Goal: Find contact information: Find contact information

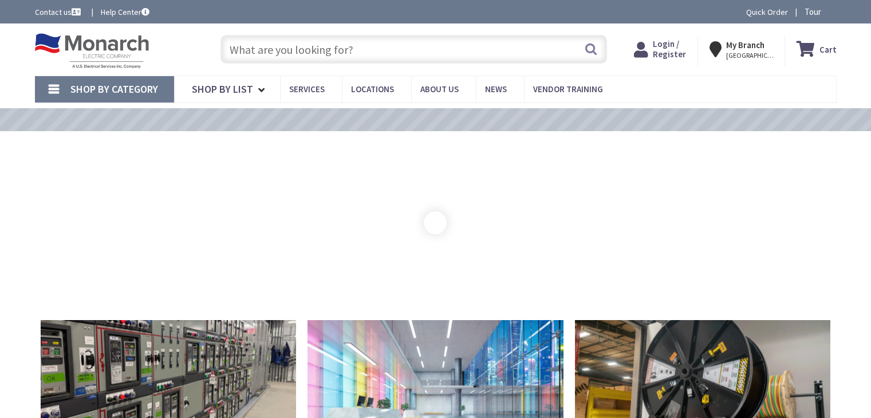
type input "[PERSON_NAME][GEOGRAPHIC_DATA], [GEOGRAPHIC_DATA]"
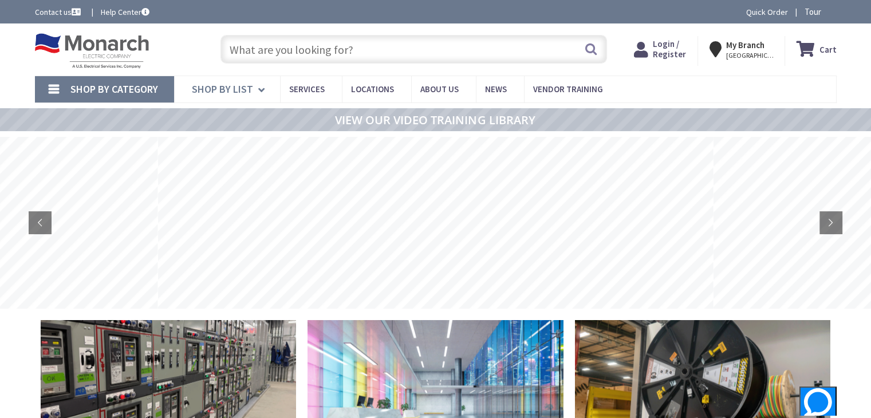
click at [254, 86] on link "Shop By List" at bounding box center [227, 89] width 106 height 26
click at [545, 87] on span "Vendor Training" at bounding box center [568, 89] width 70 height 11
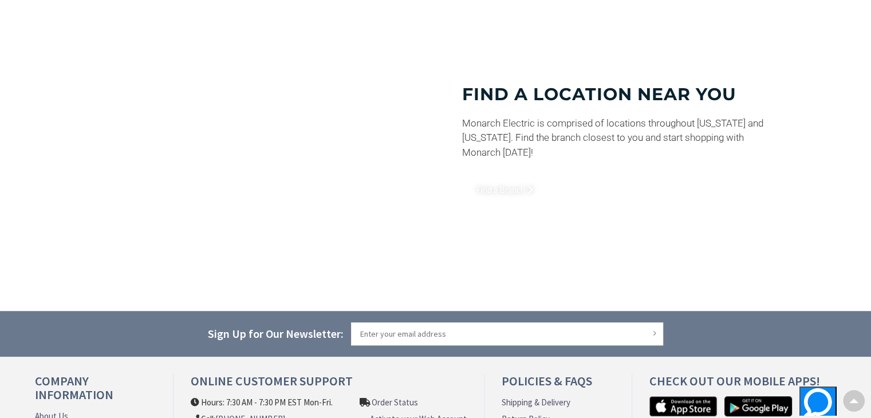
scroll to position [811, 0]
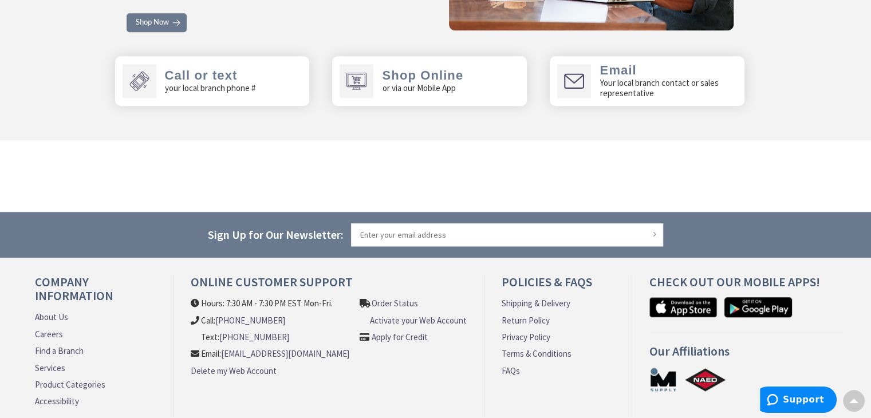
scroll to position [5423, 0]
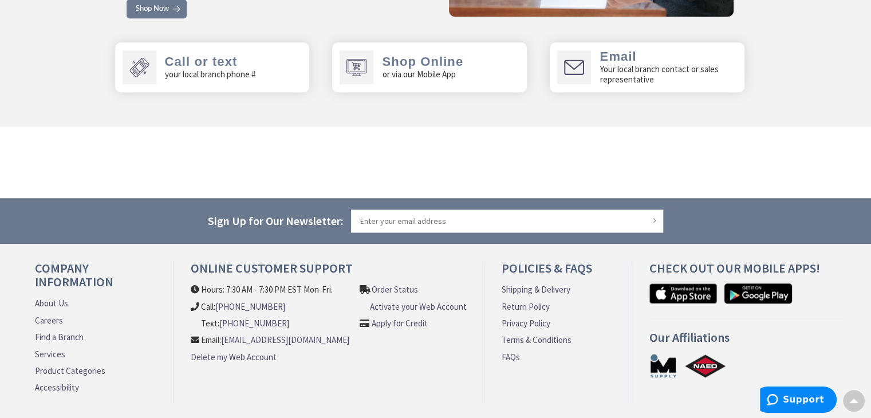
click at [638, 64] on p "Your local branch contact or sales representative" at bounding box center [667, 74] width 137 height 21
click at [614, 64] on p "Your local branch contact or sales representative" at bounding box center [667, 74] width 137 height 21
click at [614, 49] on span "Email" at bounding box center [617, 56] width 37 height 14
click at [575, 60] on icon at bounding box center [574, 67] width 20 height 15
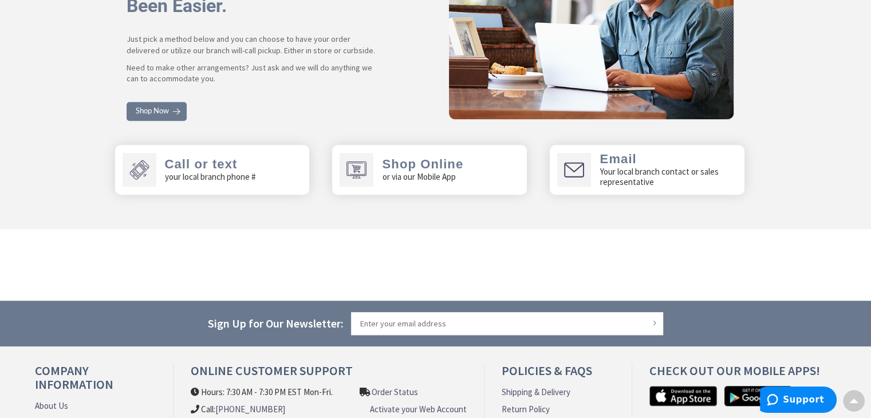
scroll to position [5252, 0]
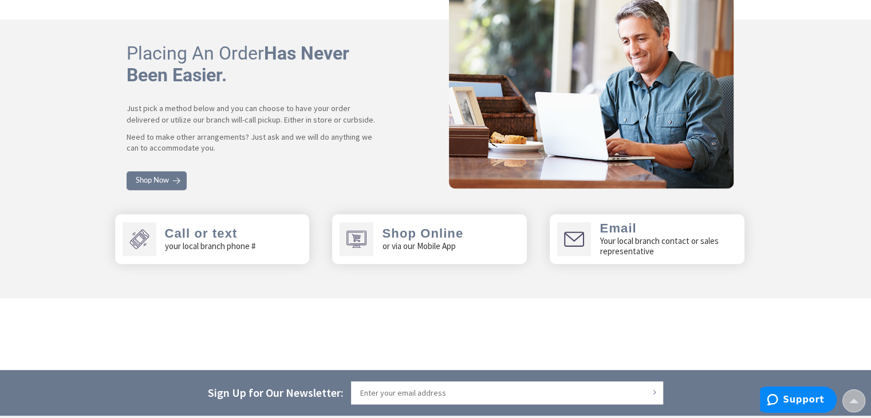
click at [609, 236] on p "Your local branch contact or sales representative" at bounding box center [667, 246] width 137 height 21
click at [620, 221] on span "Email" at bounding box center [617, 228] width 37 height 14
click at [630, 237] on section "Call or text your local branch phone # Shop Online or via our Mobile App Email …" at bounding box center [441, 244] width 848 height 61
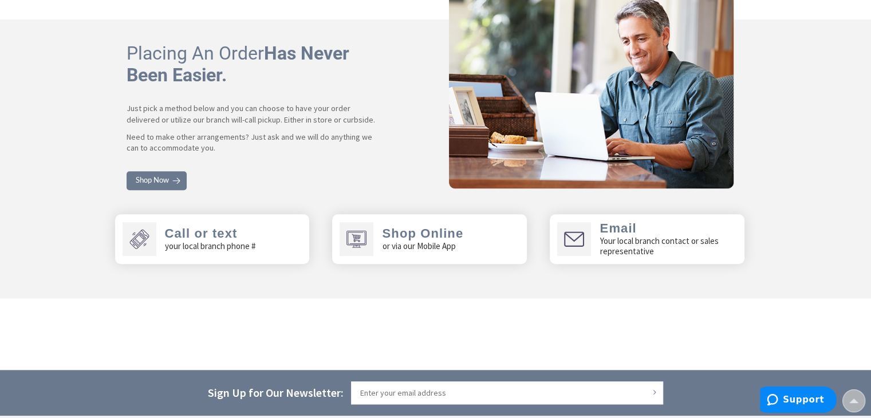
click at [632, 236] on p "Your local branch contact or sales representative" at bounding box center [667, 246] width 137 height 21
click at [662, 254] on section "Placing An Order Has Never Been Easier. Just pick a method below and you can ch…" at bounding box center [435, 158] width 871 height 279
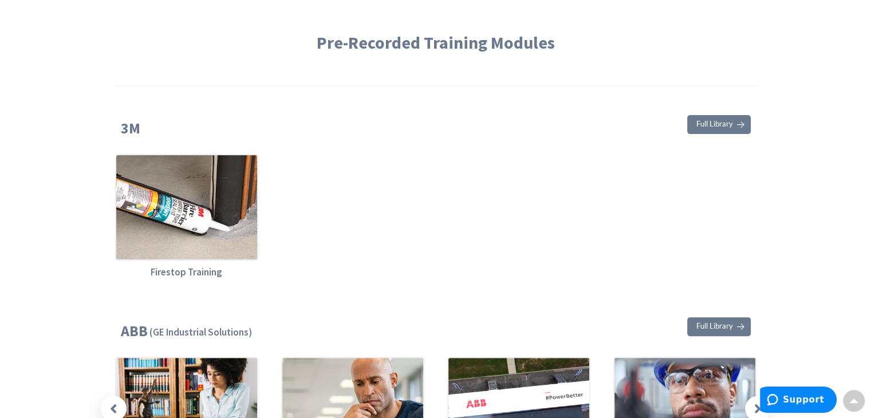
scroll to position [0, 0]
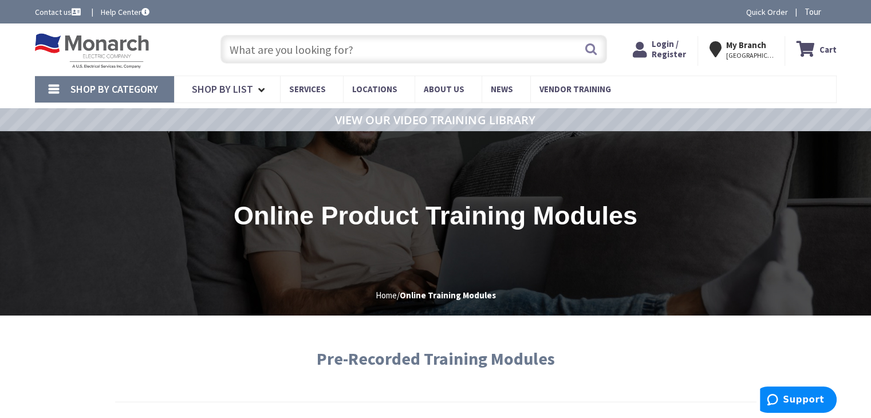
click at [121, 91] on span "Shop By Category" at bounding box center [114, 88] width 88 height 13
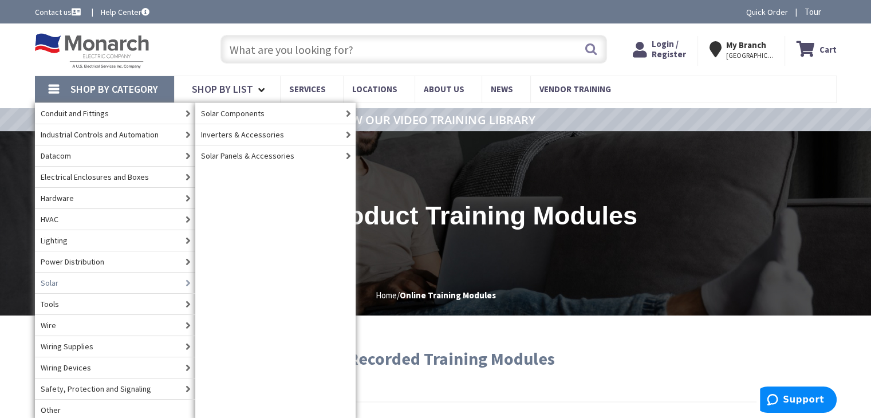
click at [149, 282] on link "Solar" at bounding box center [115, 282] width 160 height 21
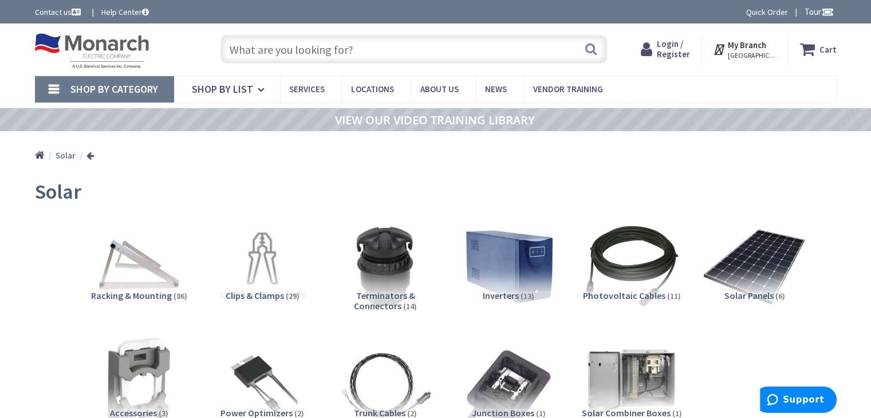
click at [791, 280] on img at bounding box center [755, 267] width 104 height 104
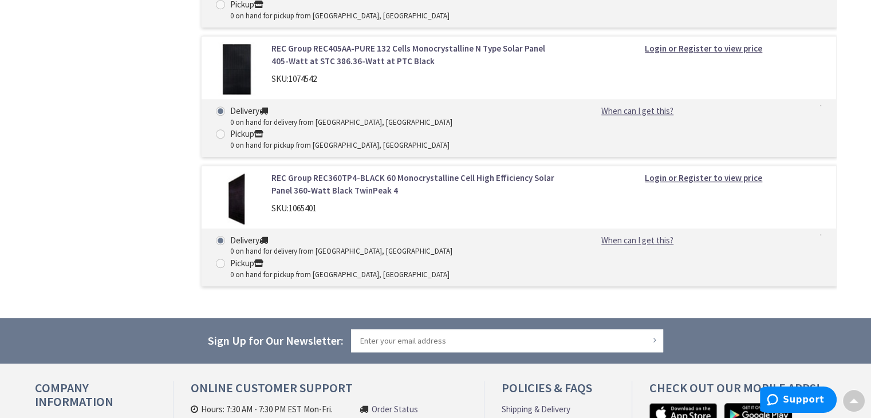
scroll to position [1026, 0]
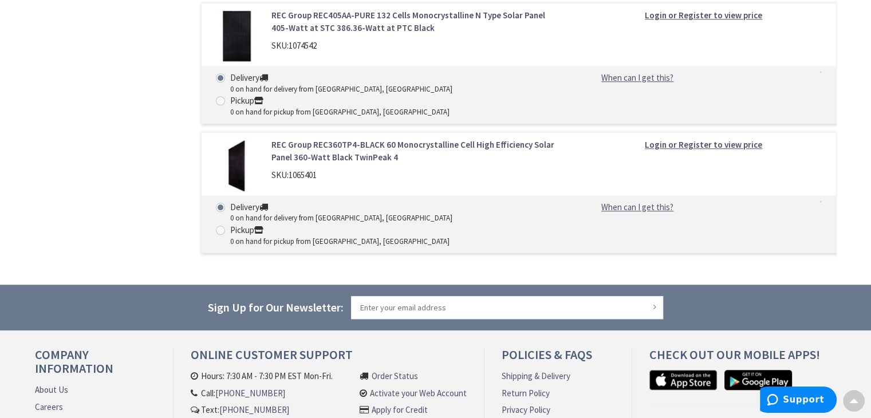
drag, startPoint x: 188, startPoint y: 306, endPoint x: 341, endPoint y: 308, distance: 152.9
click at [341, 348] on div "Online Customer Support Hours: 7:30 AM - 7:30 PM EST Mon-Fri. Call: 609-900-767…" at bounding box center [328, 419] width 311 height 142
copy link "[EMAIL_ADDRESS][DOMAIN_NAME]"
click at [420, 370] on li "Order Status Activate your Web Account Apply for Credit" at bounding box center [413, 414] width 107 height 89
drag, startPoint x: 274, startPoint y: 257, endPoint x: 220, endPoint y: 257, distance: 53.8
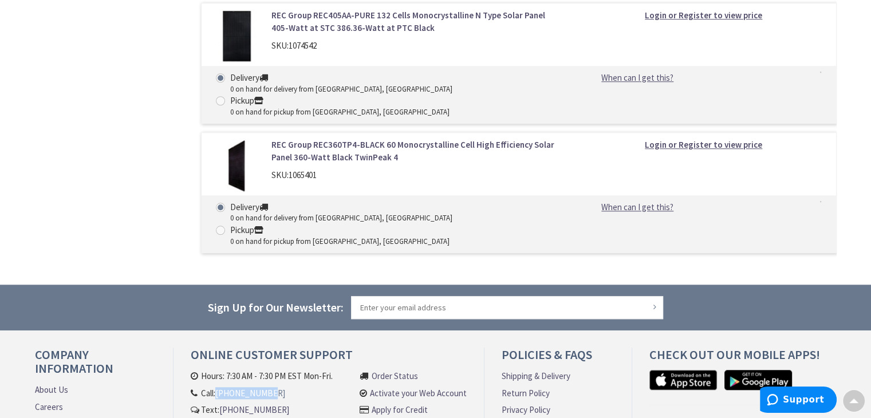
click at [220, 387] on li "Call: 609-900-7679" at bounding box center [270, 393] width 159 height 12
copy link "[PHONE_NUMBER]"
